Goal: Task Accomplishment & Management: Complete application form

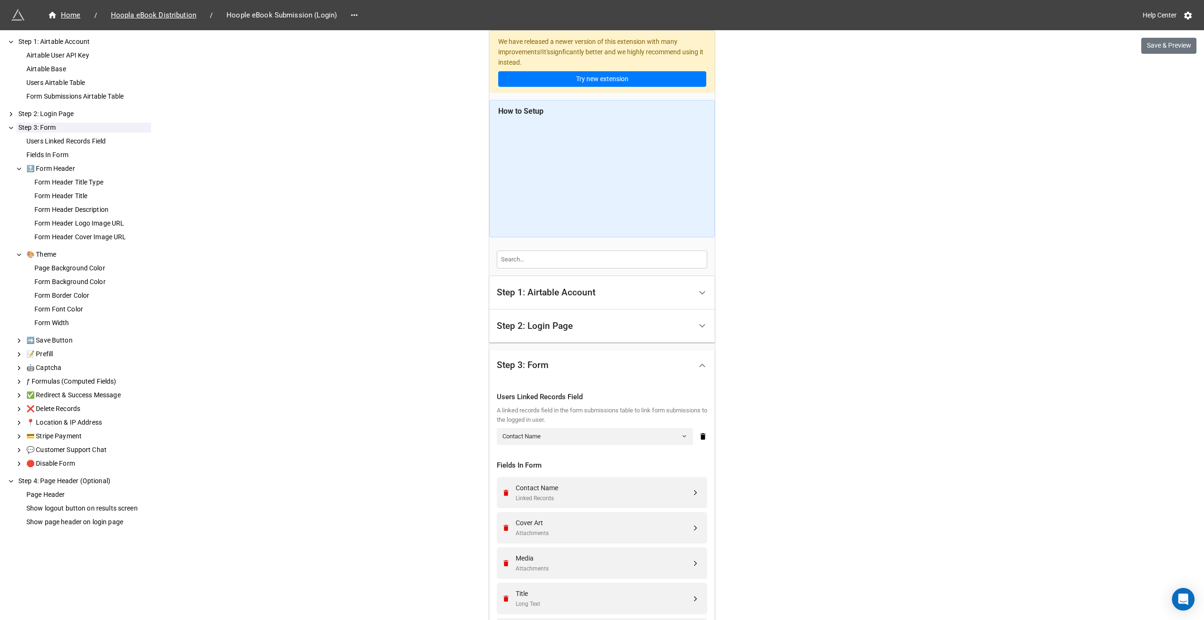
scroll to position [819, 0]
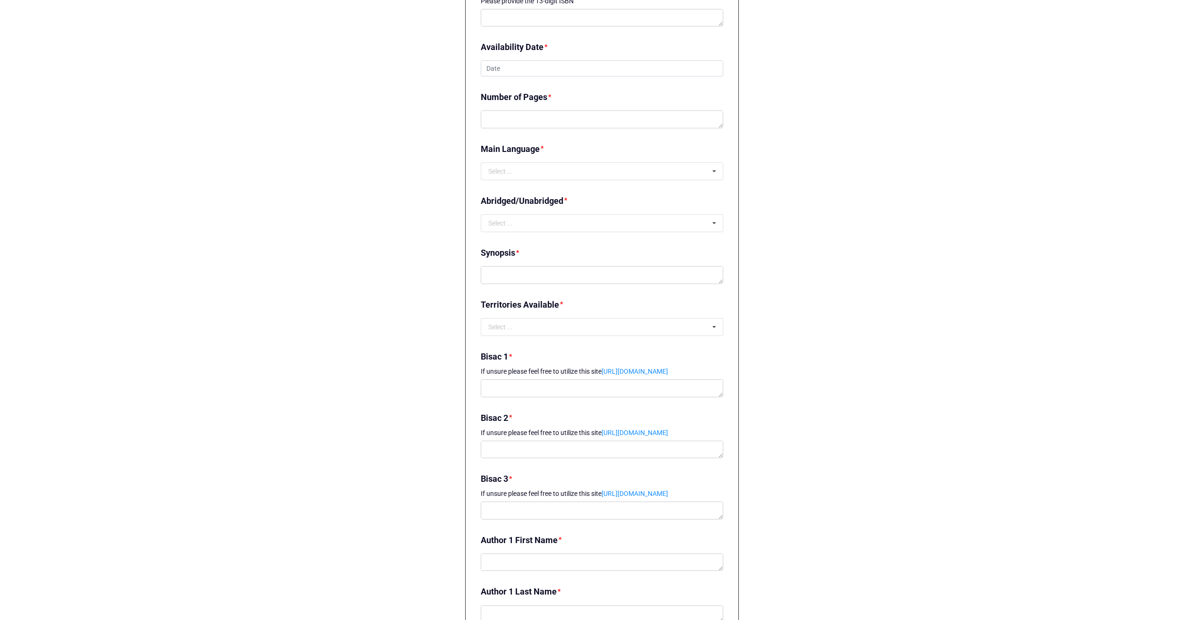
scroll to position [789, 0]
click at [642, 367] on link "[URL][DOMAIN_NAME]" at bounding box center [635, 368] width 67 height 8
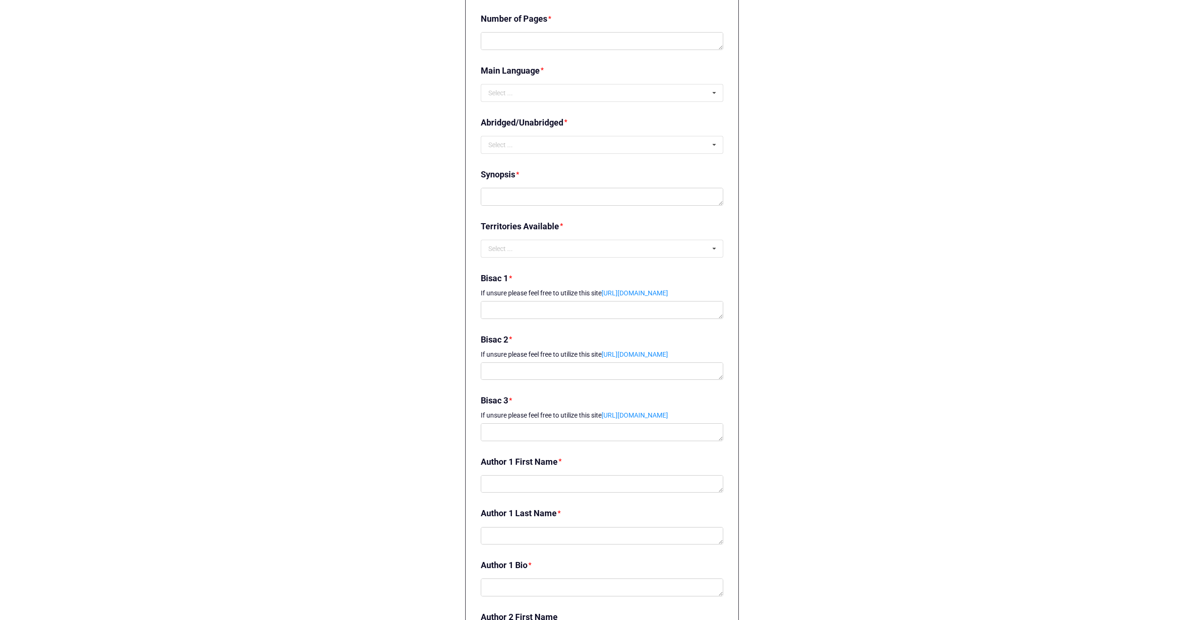
scroll to position [884, 0]
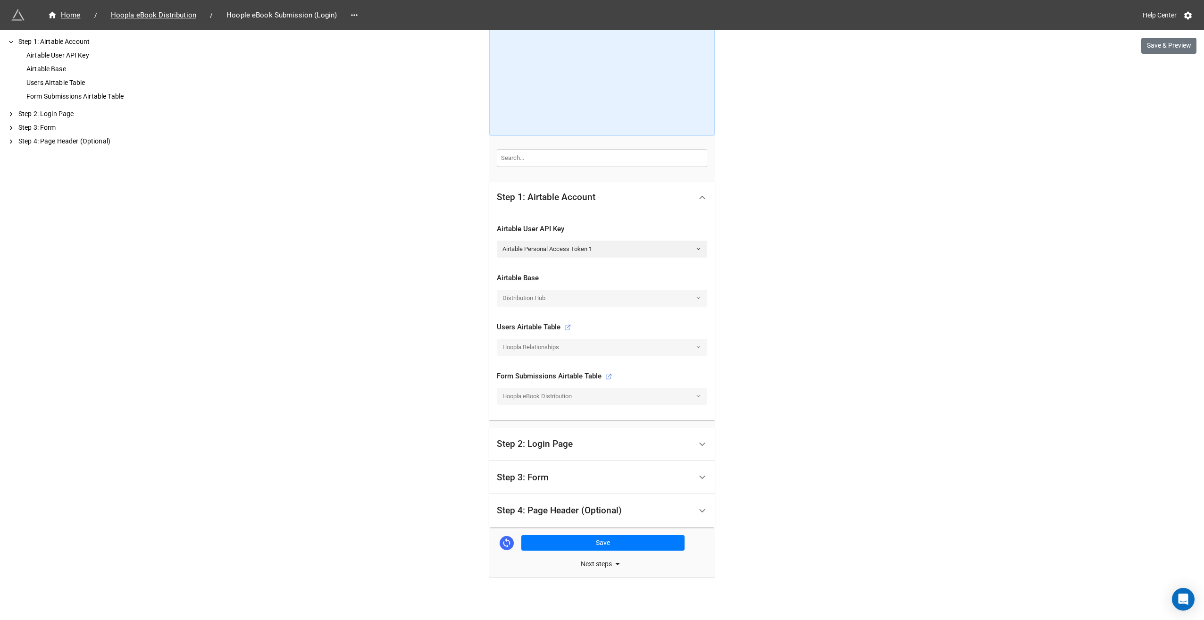
scroll to position [103, 0]
click at [614, 470] on div "Step 3: Form" at bounding box center [594, 476] width 195 height 22
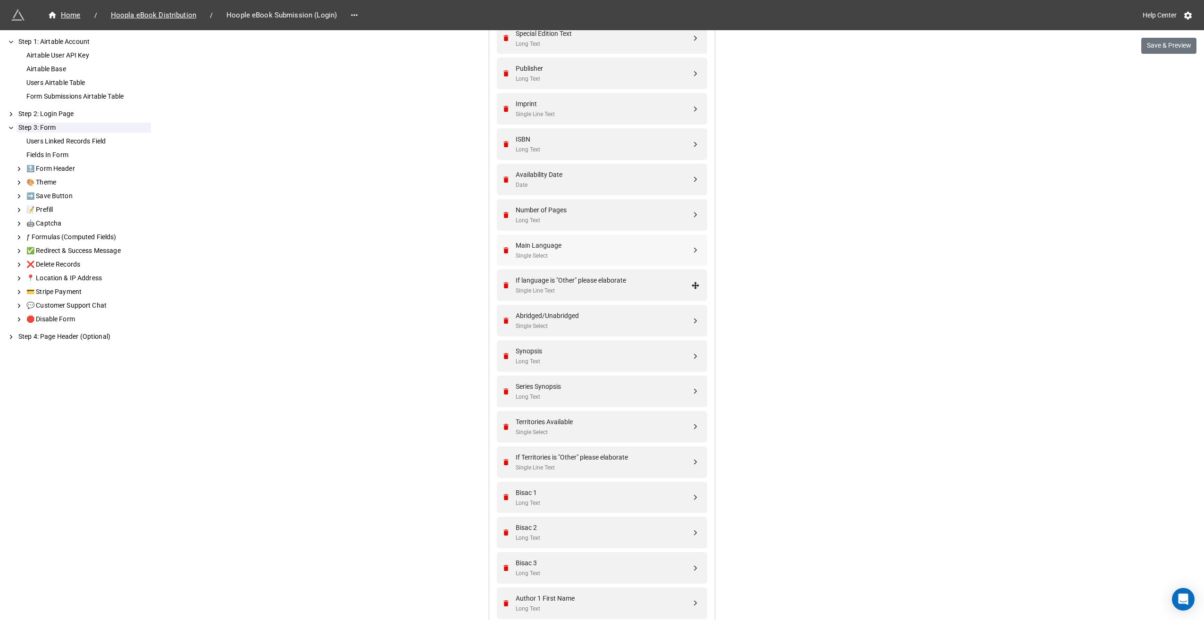
scroll to position [802, 0]
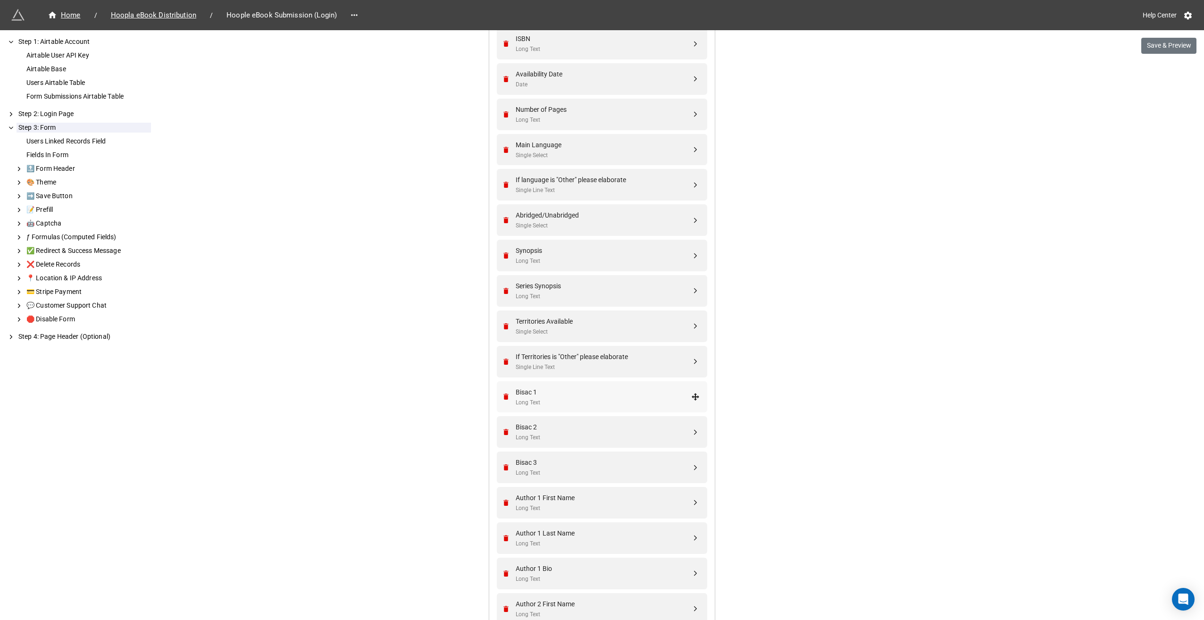
click at [661, 398] on div "Long Text" at bounding box center [604, 402] width 176 height 9
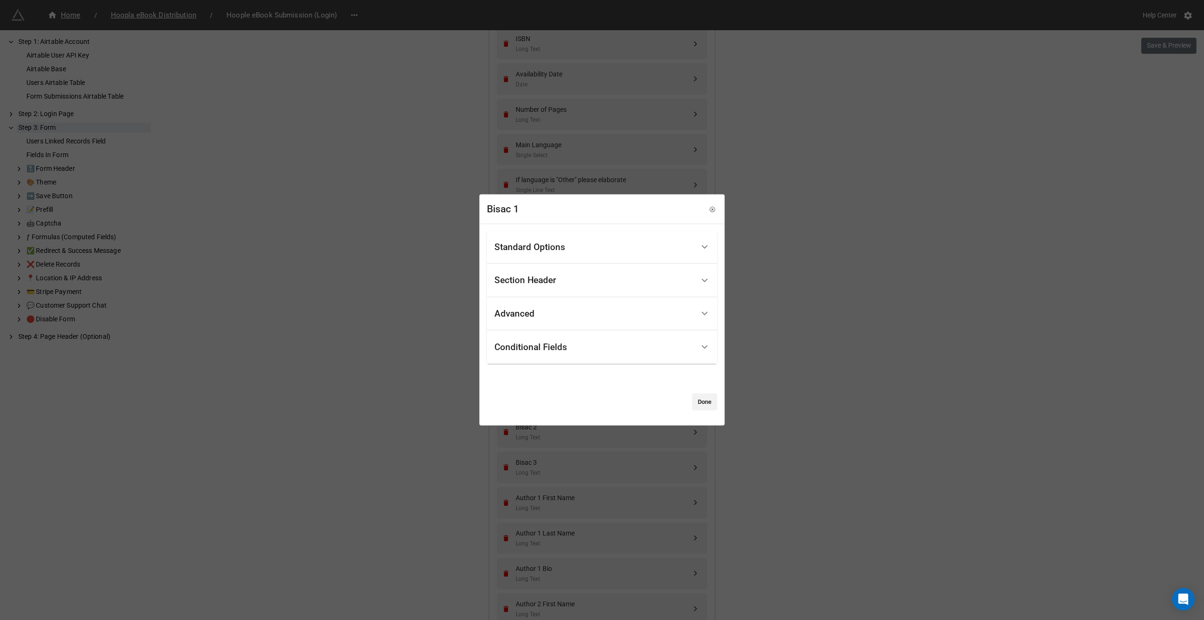
click at [611, 243] on div "Standard Options" at bounding box center [595, 247] width 200 height 22
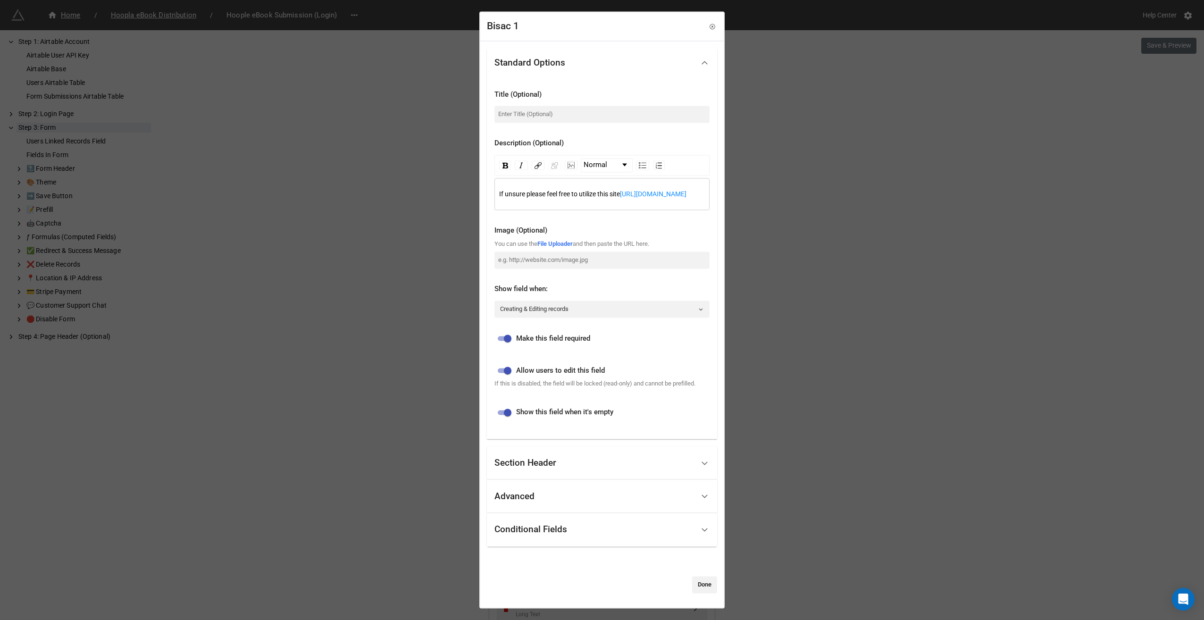
click at [506, 343] on input "checkbox" at bounding box center [508, 338] width 34 height 11
checkbox input "false"
drag, startPoint x: 599, startPoint y: 203, endPoint x: 483, endPoint y: 176, distance: 119.6
click at [483, 176] on div "Standard Options Title (Optional) Description (Optional) Normal If unsure pleas…" at bounding box center [601, 324] width 243 height 567
click at [701, 582] on link "Done" at bounding box center [704, 584] width 25 height 17
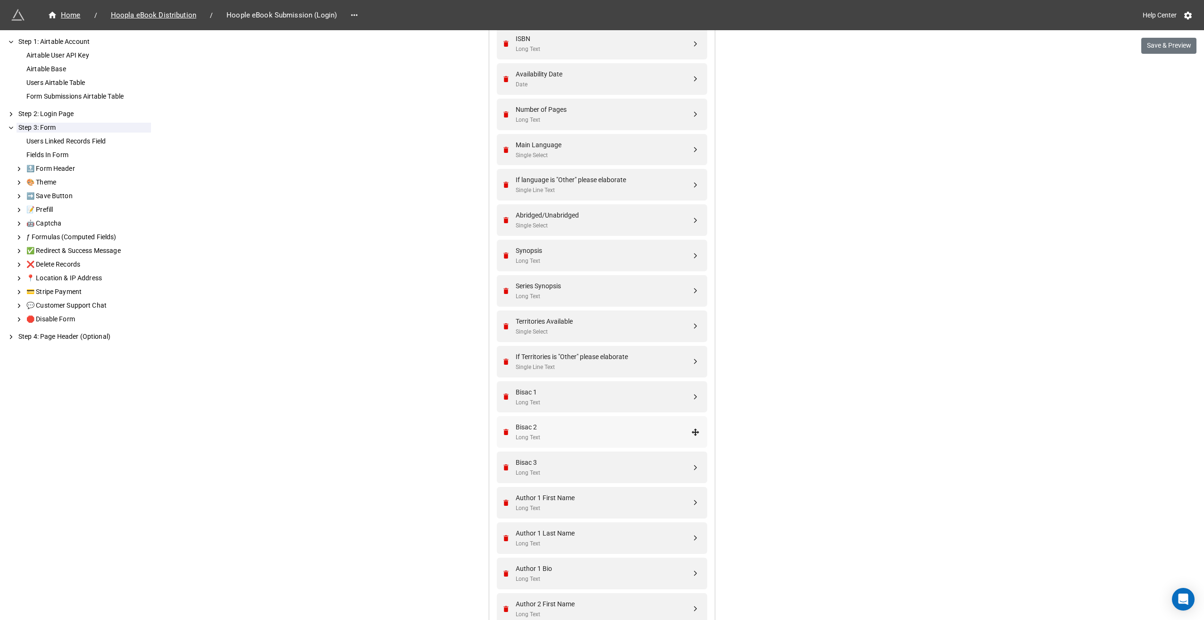
click at [591, 430] on div "Bisac 2" at bounding box center [604, 427] width 176 height 10
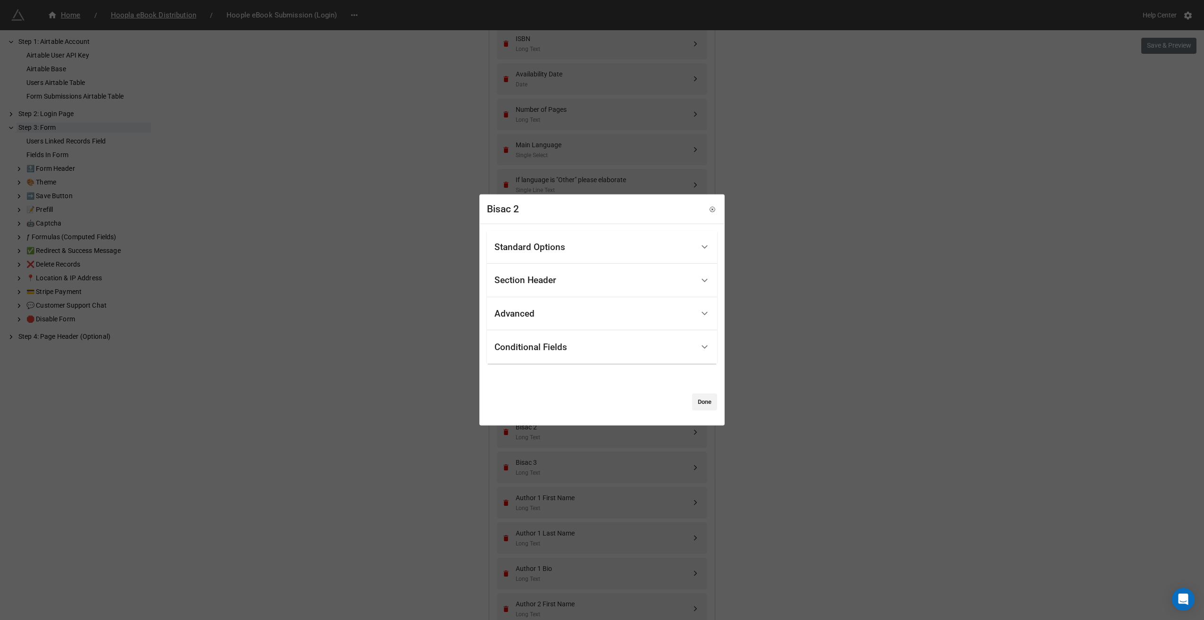
click at [557, 253] on div "Standard Options" at bounding box center [595, 247] width 200 height 22
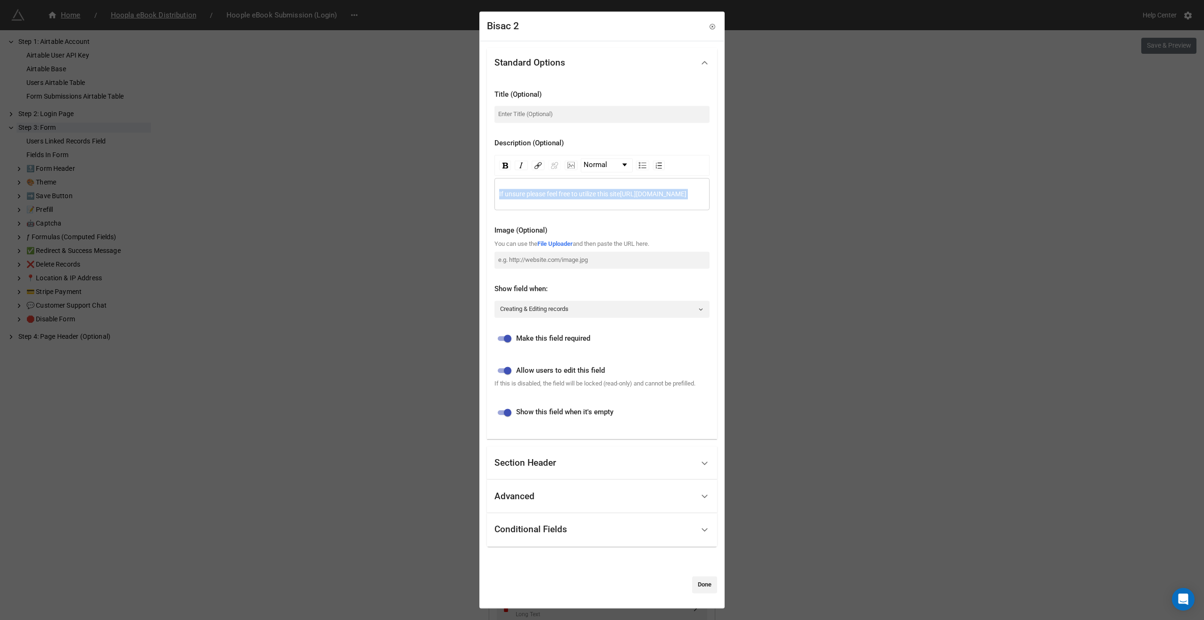
drag, startPoint x: 610, startPoint y: 200, endPoint x: 462, endPoint y: 177, distance: 149.4
click at [462, 177] on div "Bisac 2 Standard Options Title (Optional) Description (Optional) Normal If unsu…" at bounding box center [602, 310] width 1204 height 620
click at [506, 339] on input "checkbox" at bounding box center [508, 338] width 34 height 11
checkbox input "false"
click at [706, 583] on link "Done" at bounding box center [704, 584] width 25 height 17
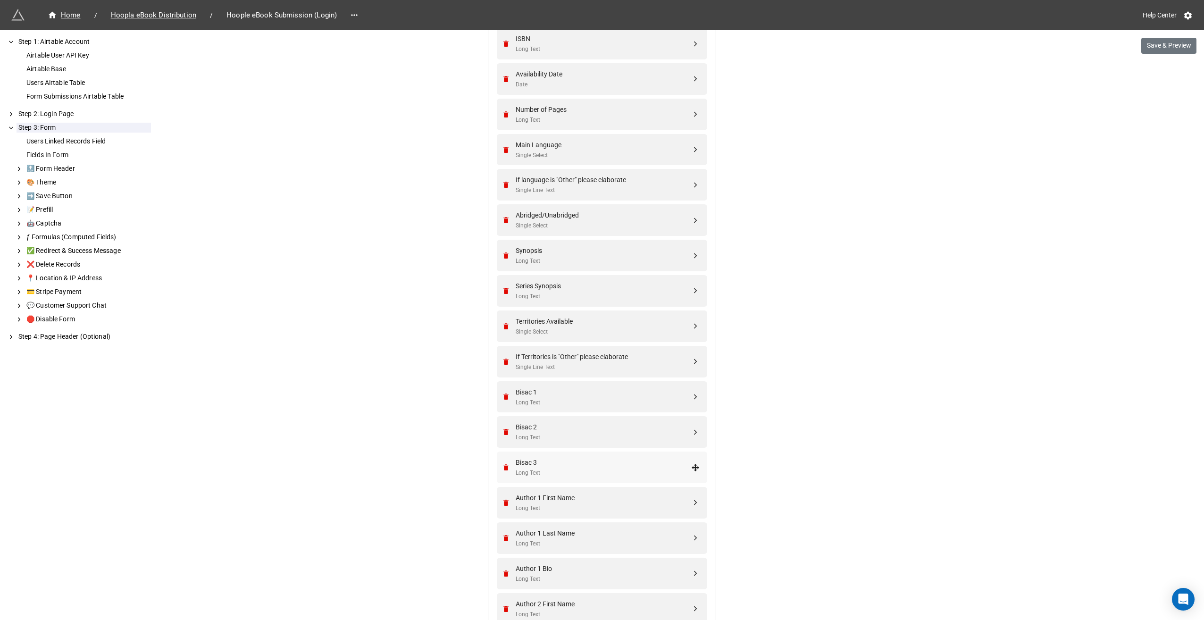
click at [571, 462] on div "Bisac 3" at bounding box center [604, 462] width 176 height 10
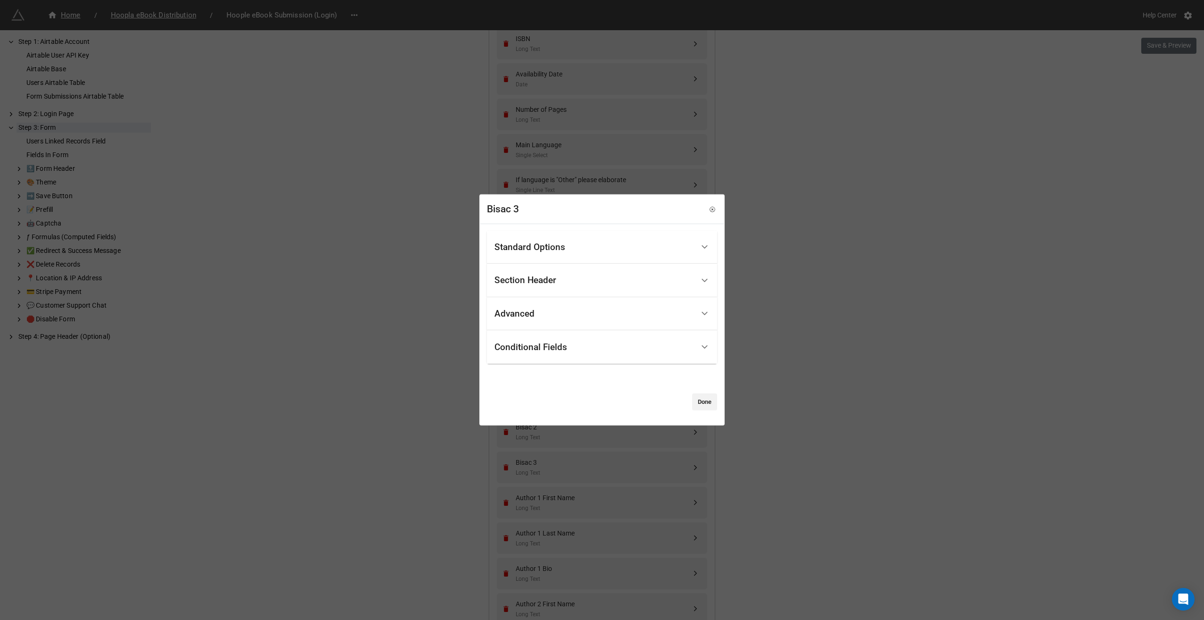
click at [562, 240] on div "Standard Options" at bounding box center [595, 247] width 200 height 22
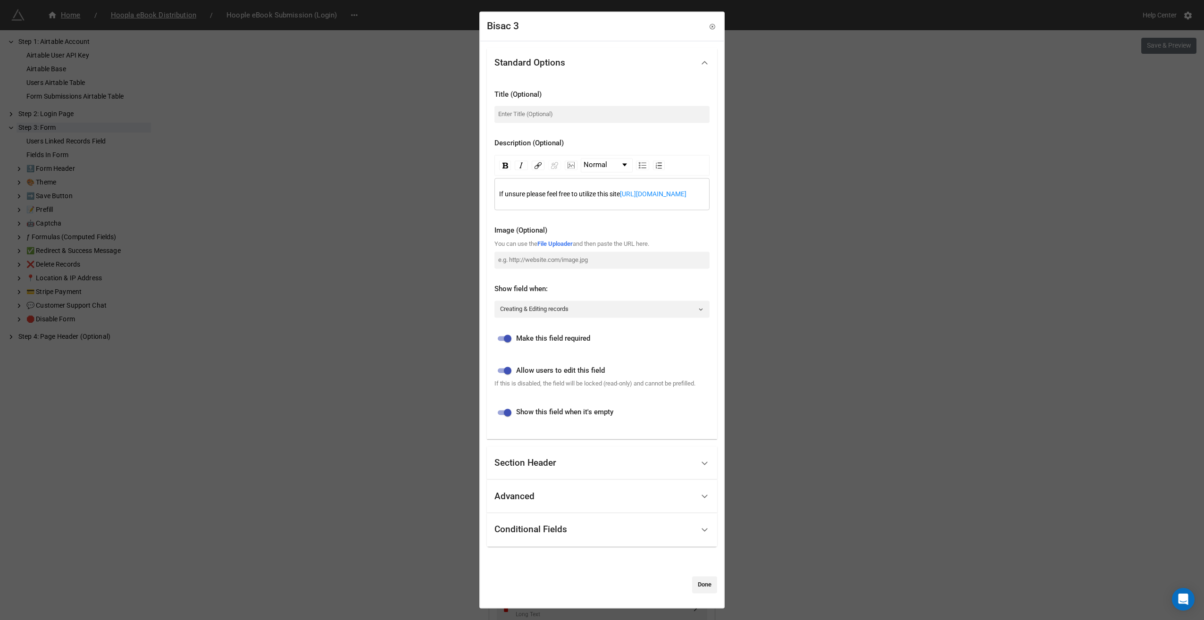
click at [512, 343] on input "checkbox" at bounding box center [508, 338] width 34 height 11
checkbox input "false"
drag, startPoint x: 602, startPoint y: 201, endPoint x: 416, endPoint y: 156, distance: 191.6
click at [416, 156] on div "Bisac 3 Standard Options Title (Optional) Description (Optional) Normal If unsu…" at bounding box center [602, 310] width 1204 height 620
click at [696, 578] on link "Done" at bounding box center [704, 584] width 25 height 17
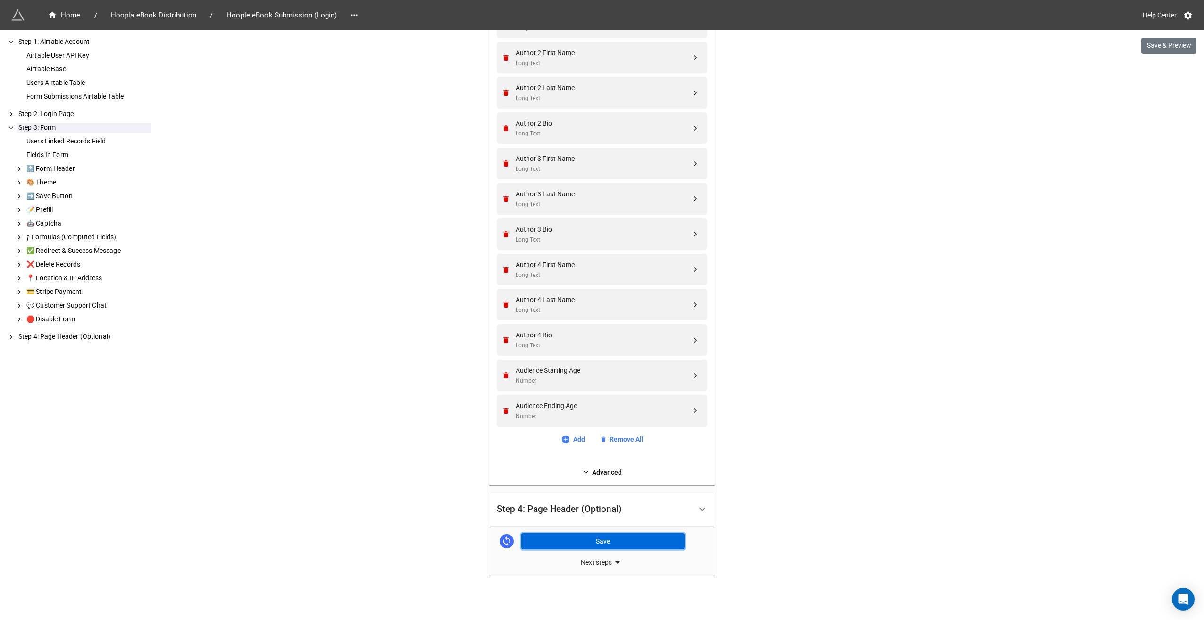
click at [576, 541] on button "Save" at bounding box center [602, 541] width 163 height 16
